Goal: Information Seeking & Learning: Find specific fact

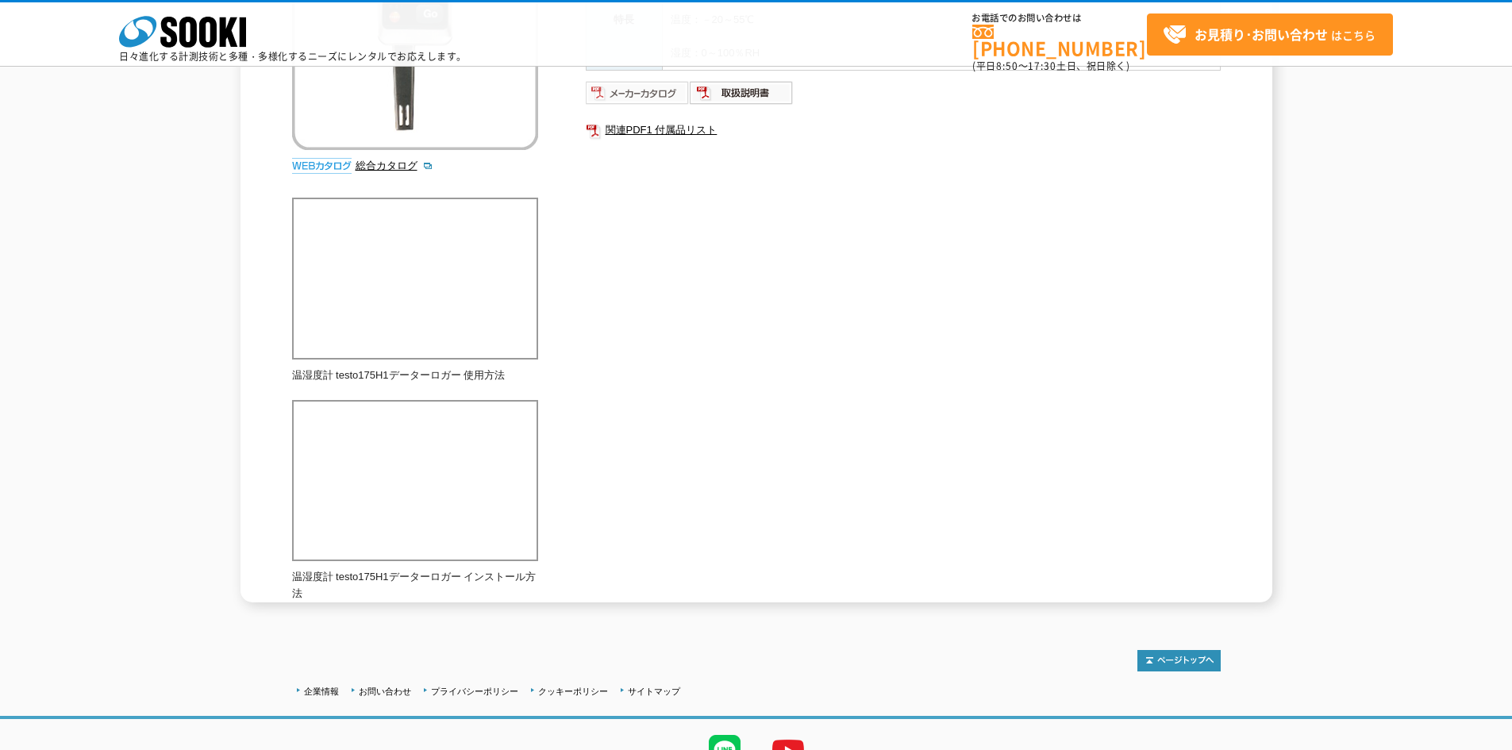
click at [656, 92] on img at bounding box center [638, 92] width 104 height 25
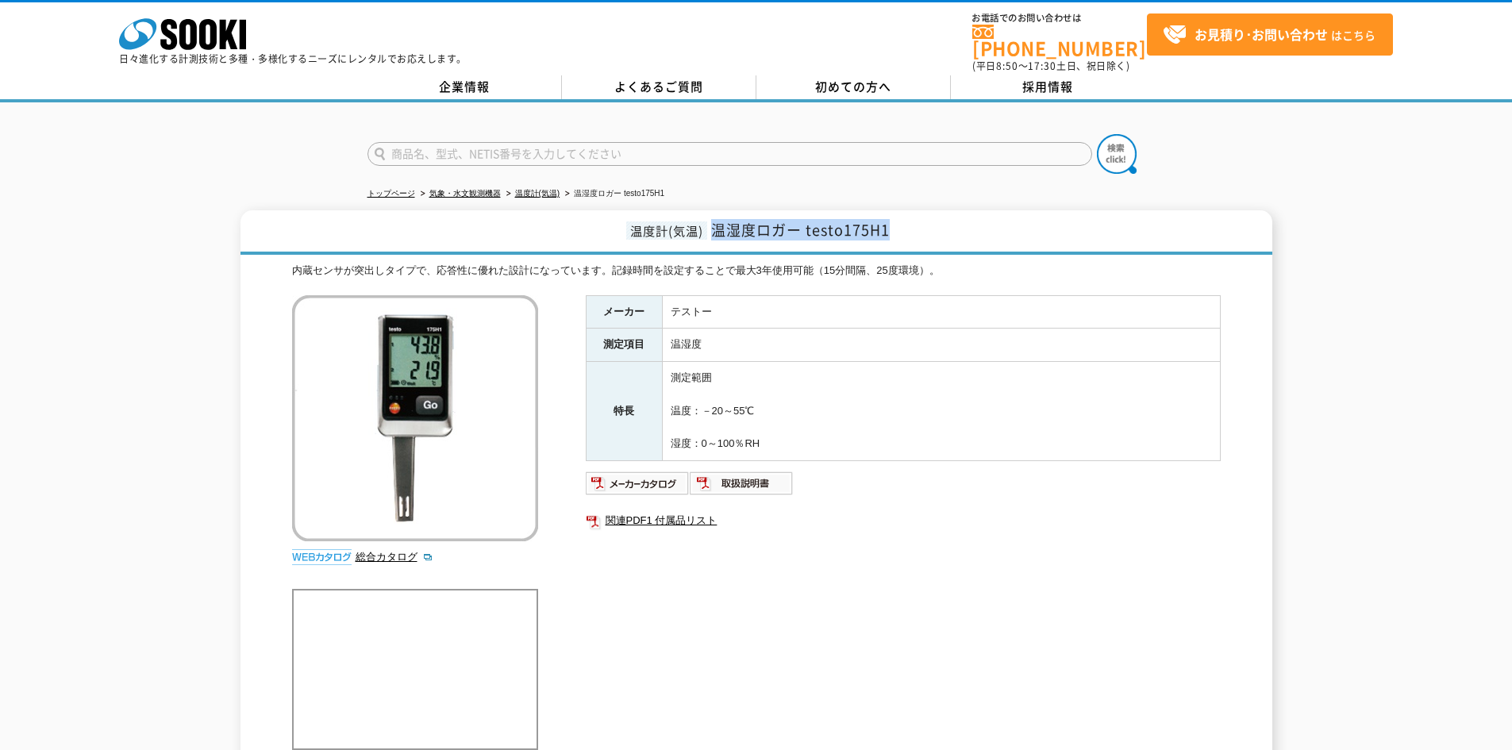
drag, startPoint x: 750, startPoint y: 218, endPoint x: 918, endPoint y: 223, distance: 167.6
click at [918, 223] on h1 "温度計(気温) 温湿度ロガー testo175H1" at bounding box center [757, 232] width 1032 height 44
copy span "温湿度ロガー testo175H1"
click at [516, 142] on input "text" at bounding box center [730, 154] width 725 height 24
paste input "ワイヤレス温湿度ロガー　LR8514"
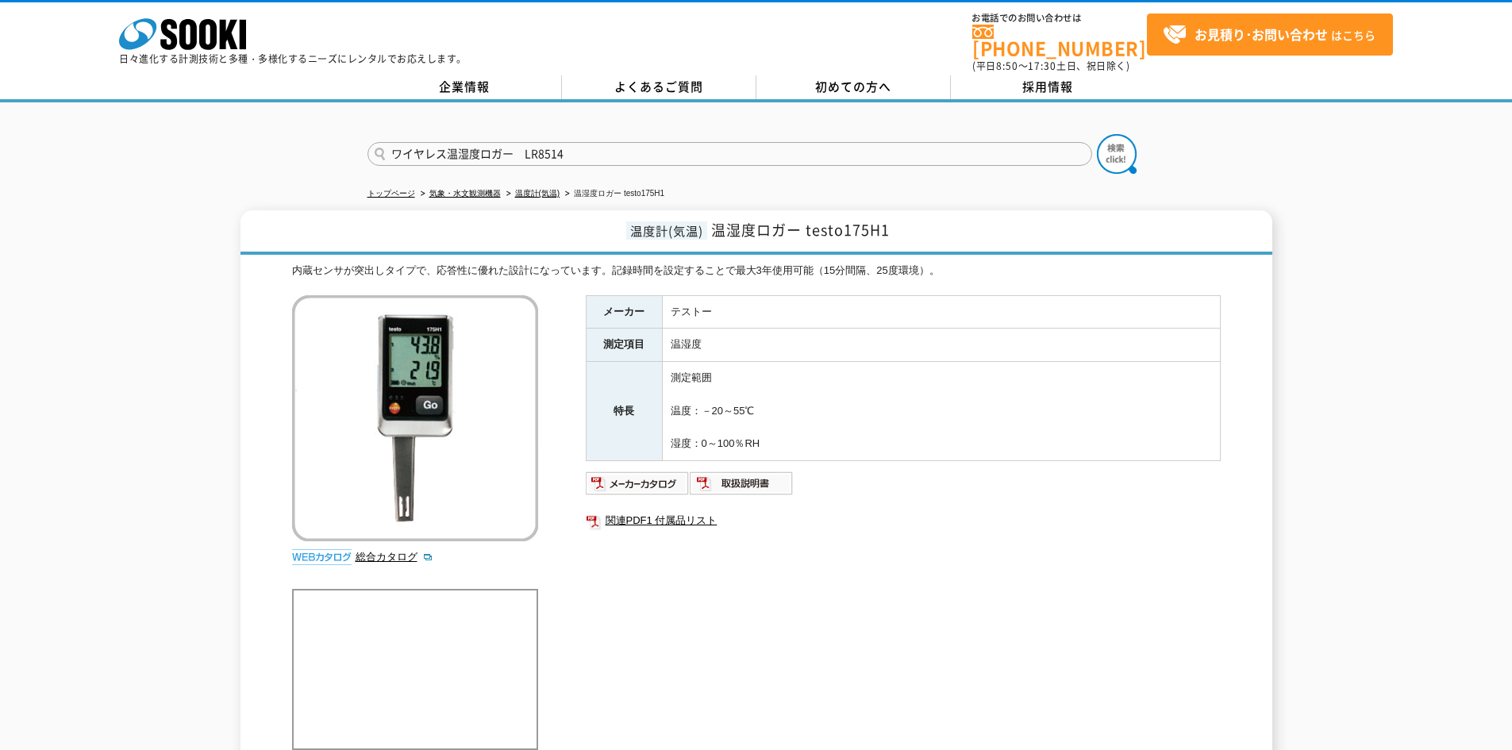
type input "ワイヤレス温湿度ロガー　LR8514"
click at [1146, 142] on div "ワイヤレス温湿度ロガー　LR8514" at bounding box center [756, 140] width 1512 height 76
click at [1127, 150] on img at bounding box center [1117, 154] width 40 height 40
